Goal: Find specific page/section: Find specific page/section

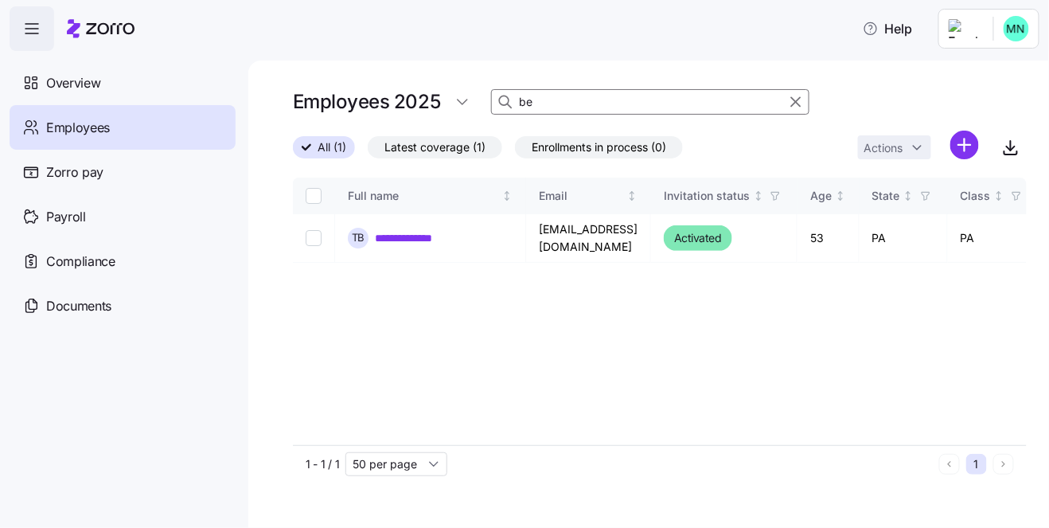
type input "b"
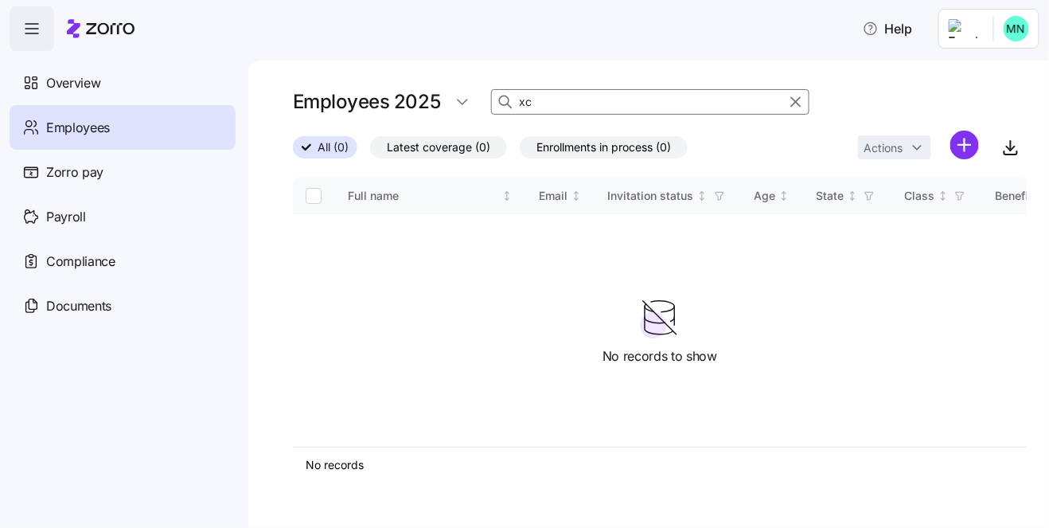
type input "x"
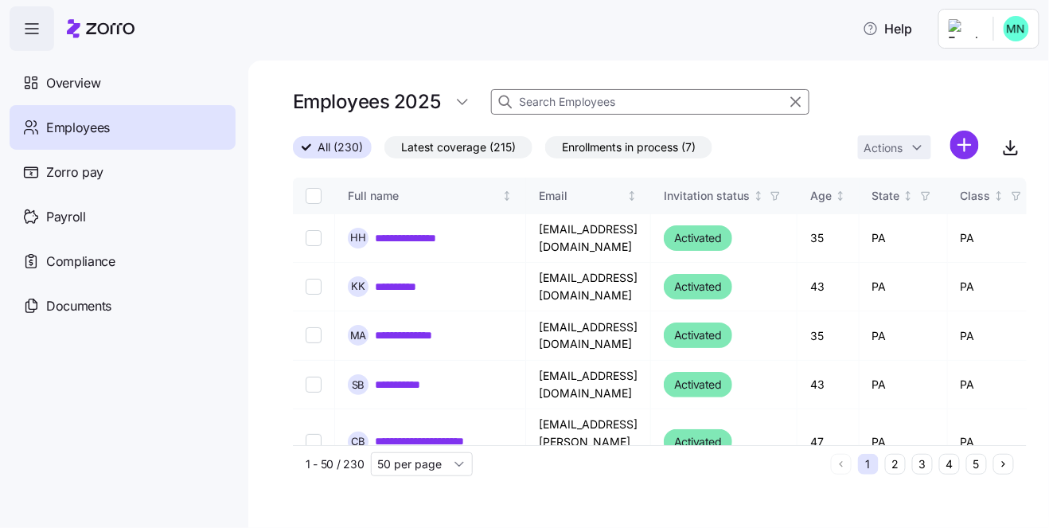
click at [566, 104] on input at bounding box center [650, 101] width 318 height 25
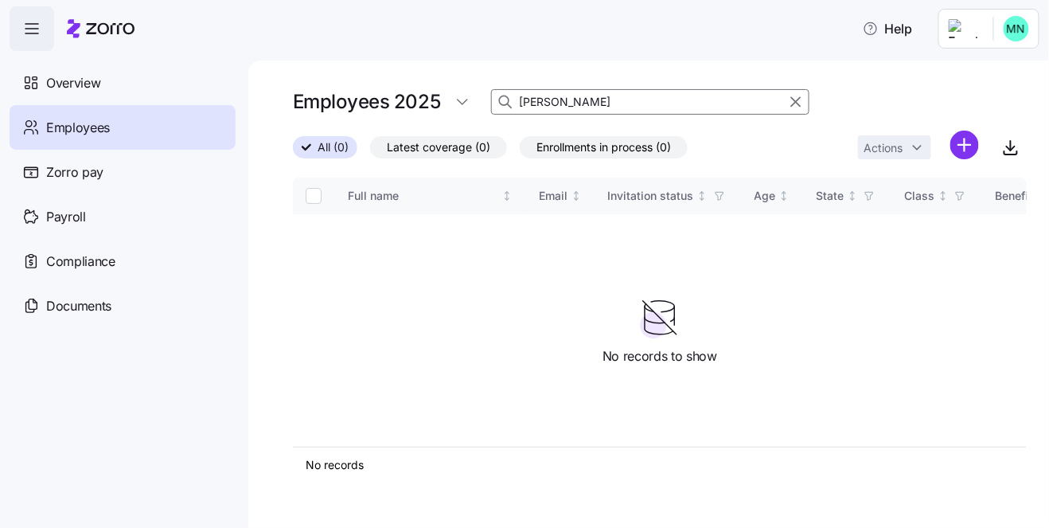
type input "[PERSON_NAME]"
click at [349, 152] on label "All (0)" at bounding box center [325, 147] width 64 height 22
click at [293, 152] on input "All (0)" at bounding box center [293, 152] width 0 height 0
click at [43, 133] on div "Employees" at bounding box center [123, 127] width 226 height 45
